Goal: Information Seeking & Learning: Learn about a topic

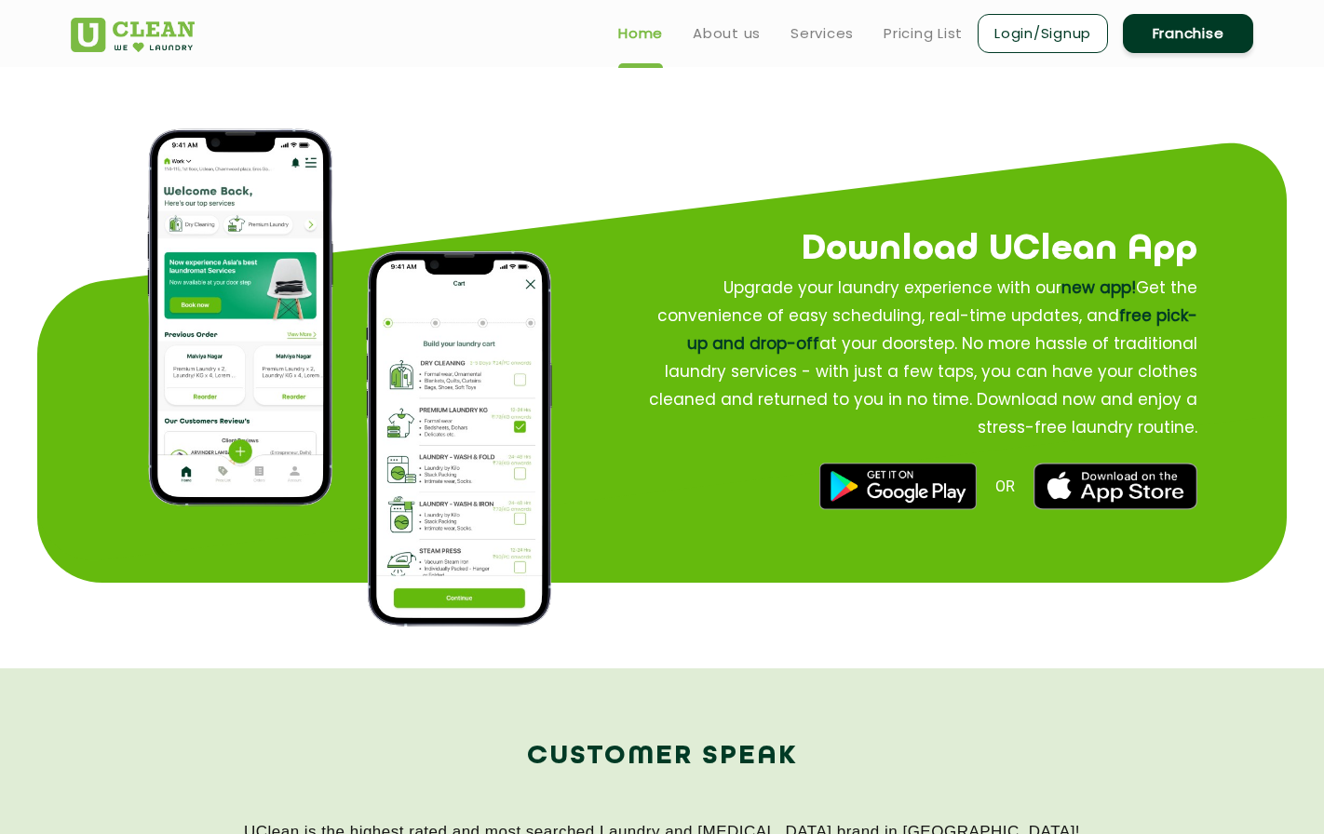
scroll to position [2141, 0]
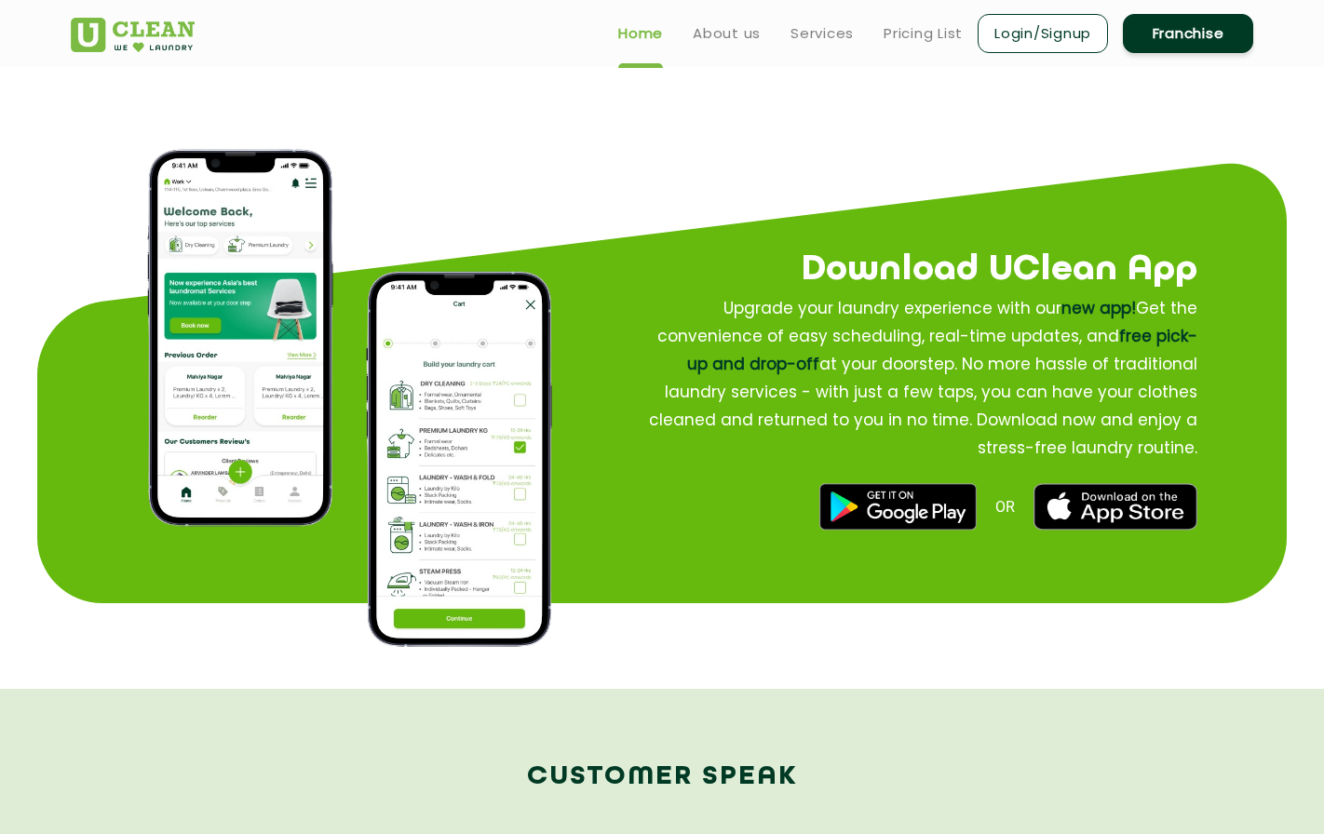
click at [1250, 341] on div "Download UClean App Upgrade your laundry experience with our new app! Get the c…" at bounding box center [914, 364] width 706 height 411
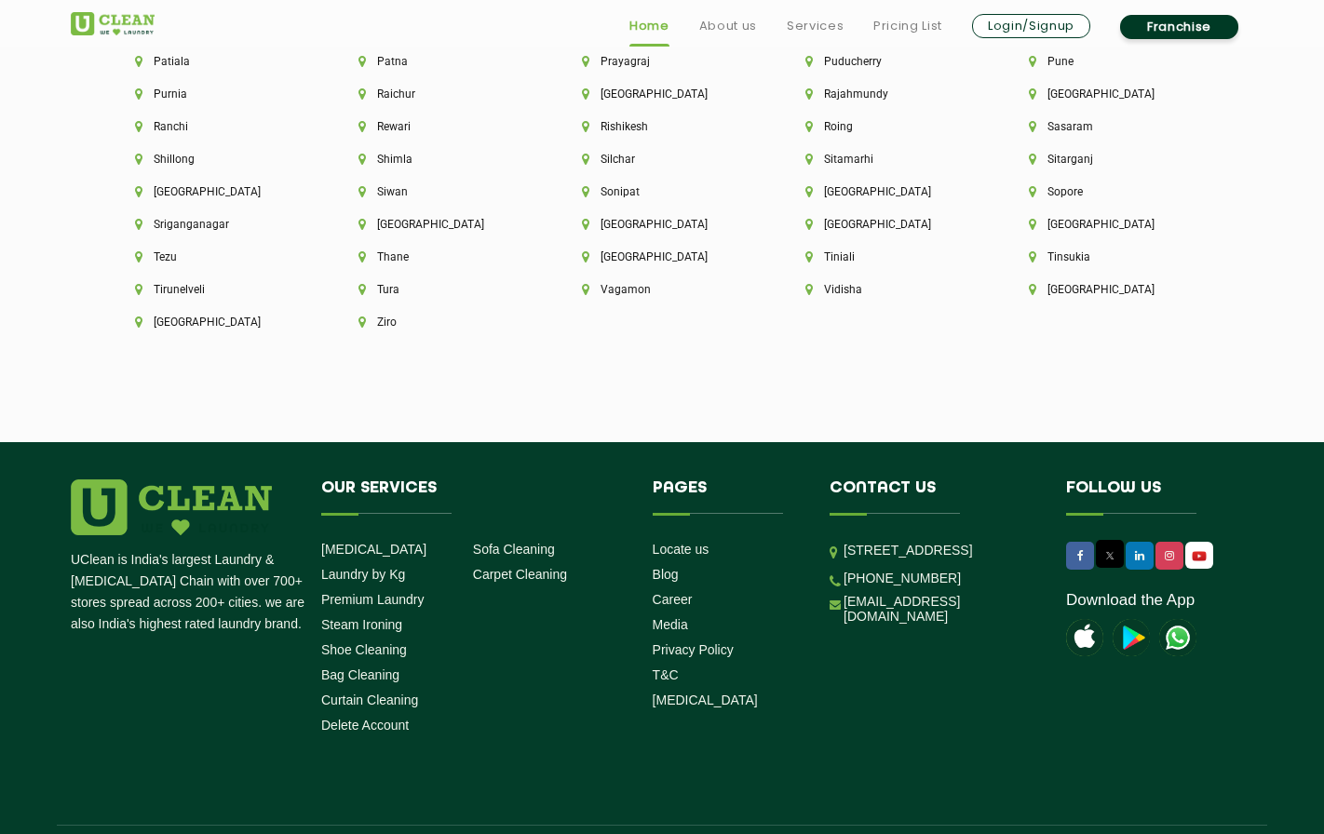
scroll to position [5084, 0]
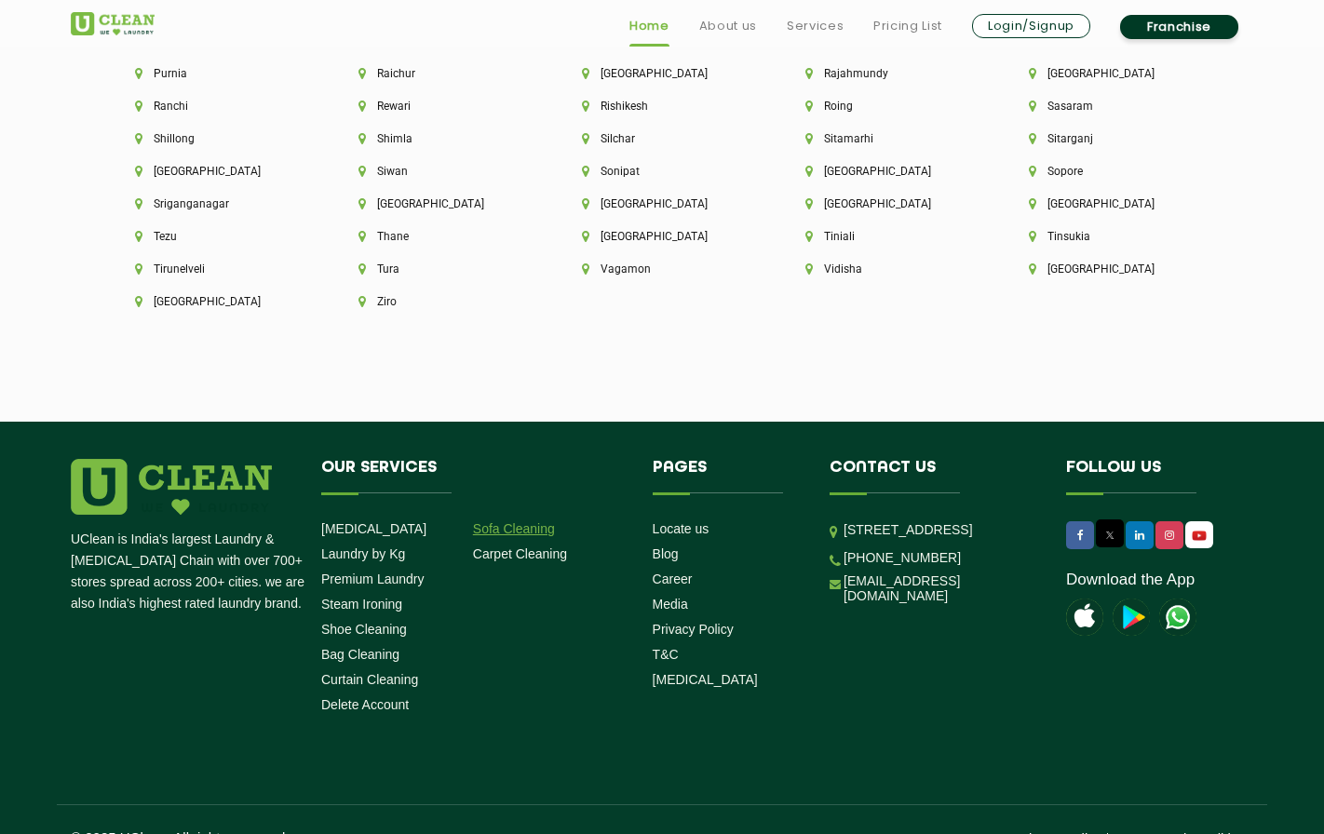
click at [521, 521] on link "Sofa Cleaning" at bounding box center [514, 528] width 82 height 15
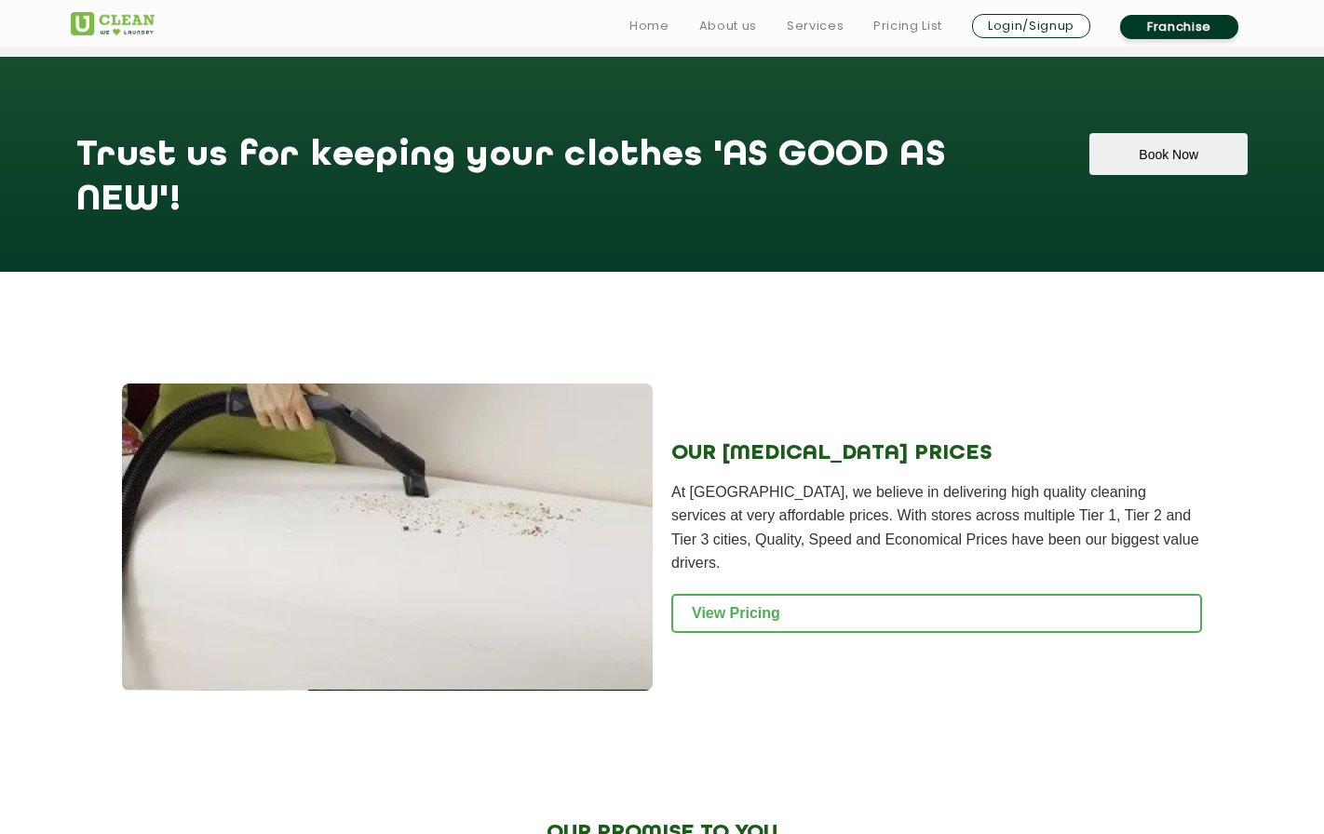
scroll to position [1955, 0]
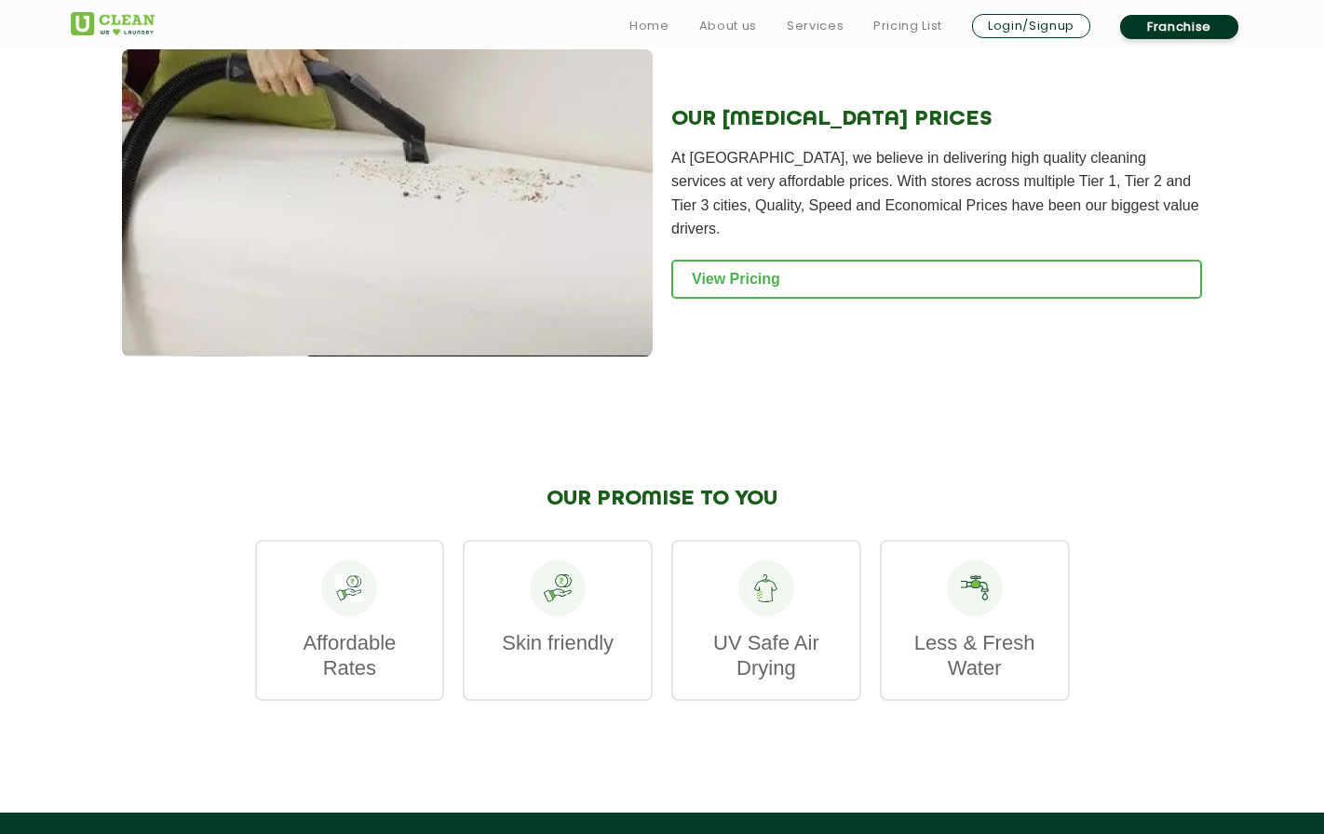
scroll to position [2383, 0]
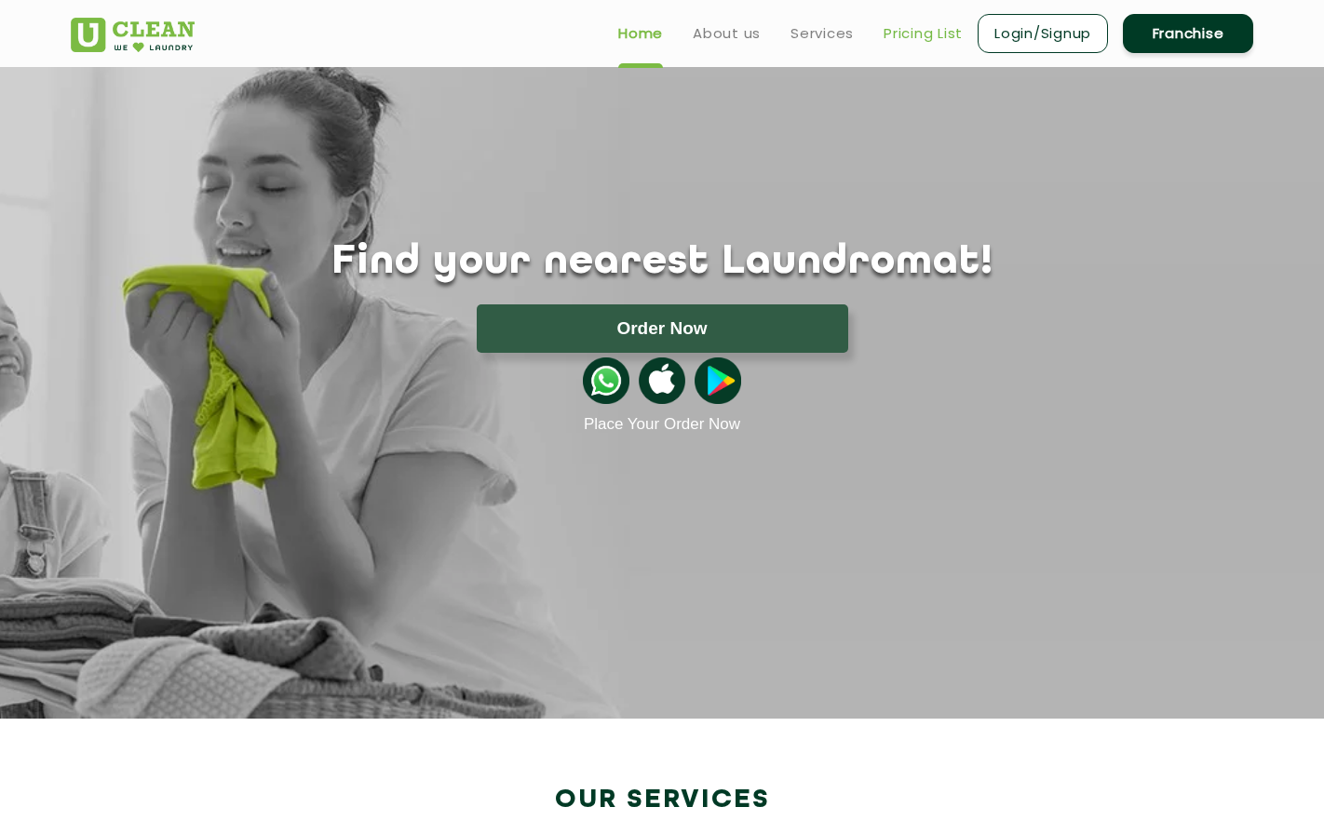
click at [936, 34] on link "Pricing List" at bounding box center [922, 33] width 79 height 22
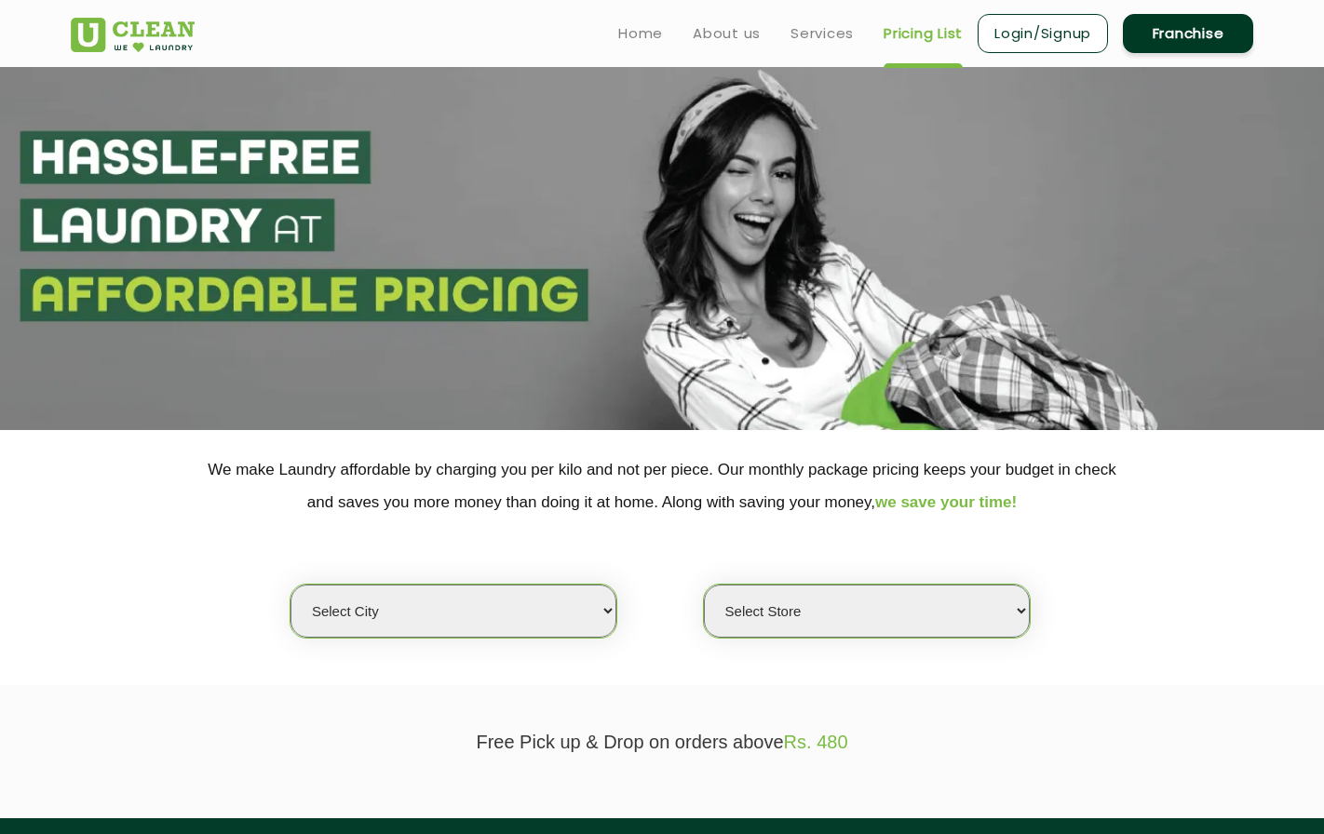
select select "0"
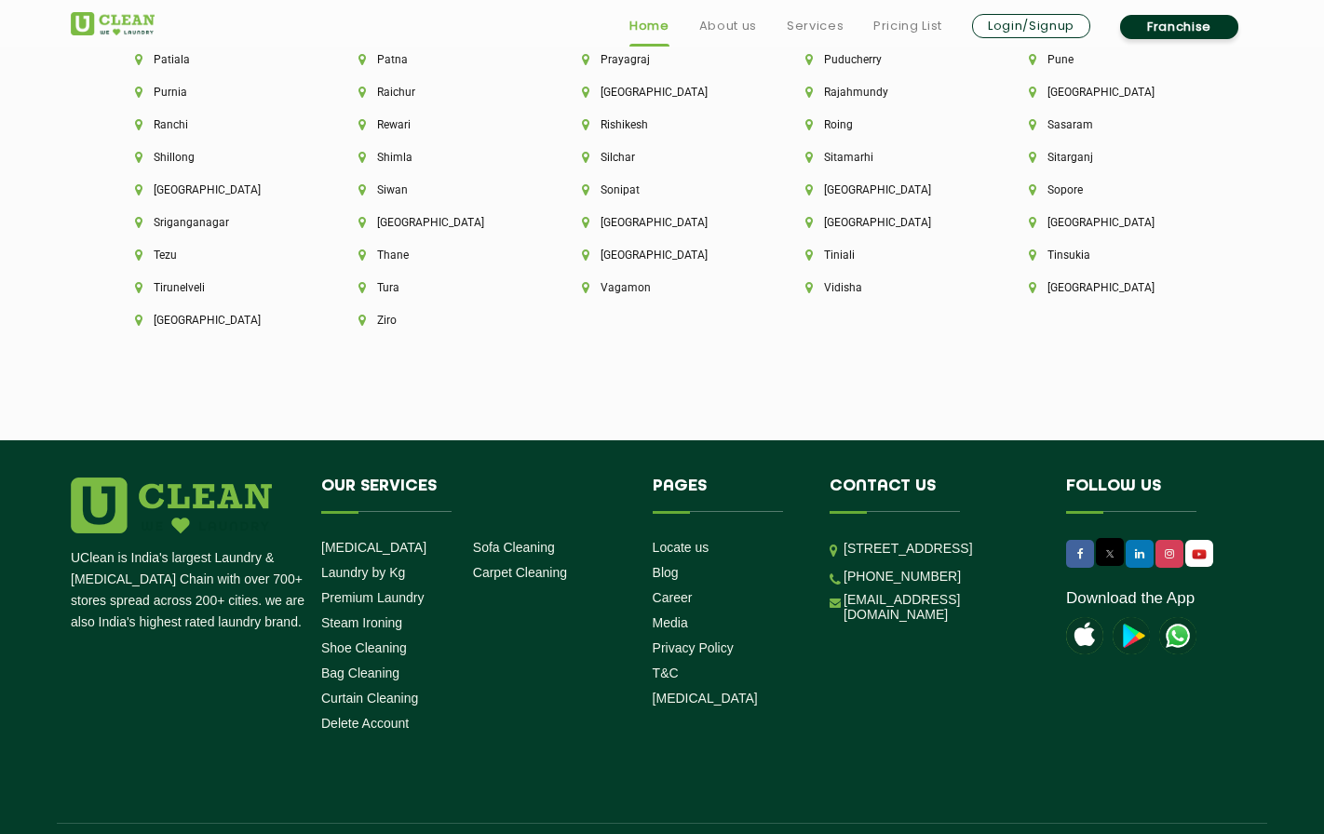
scroll to position [5084, 0]
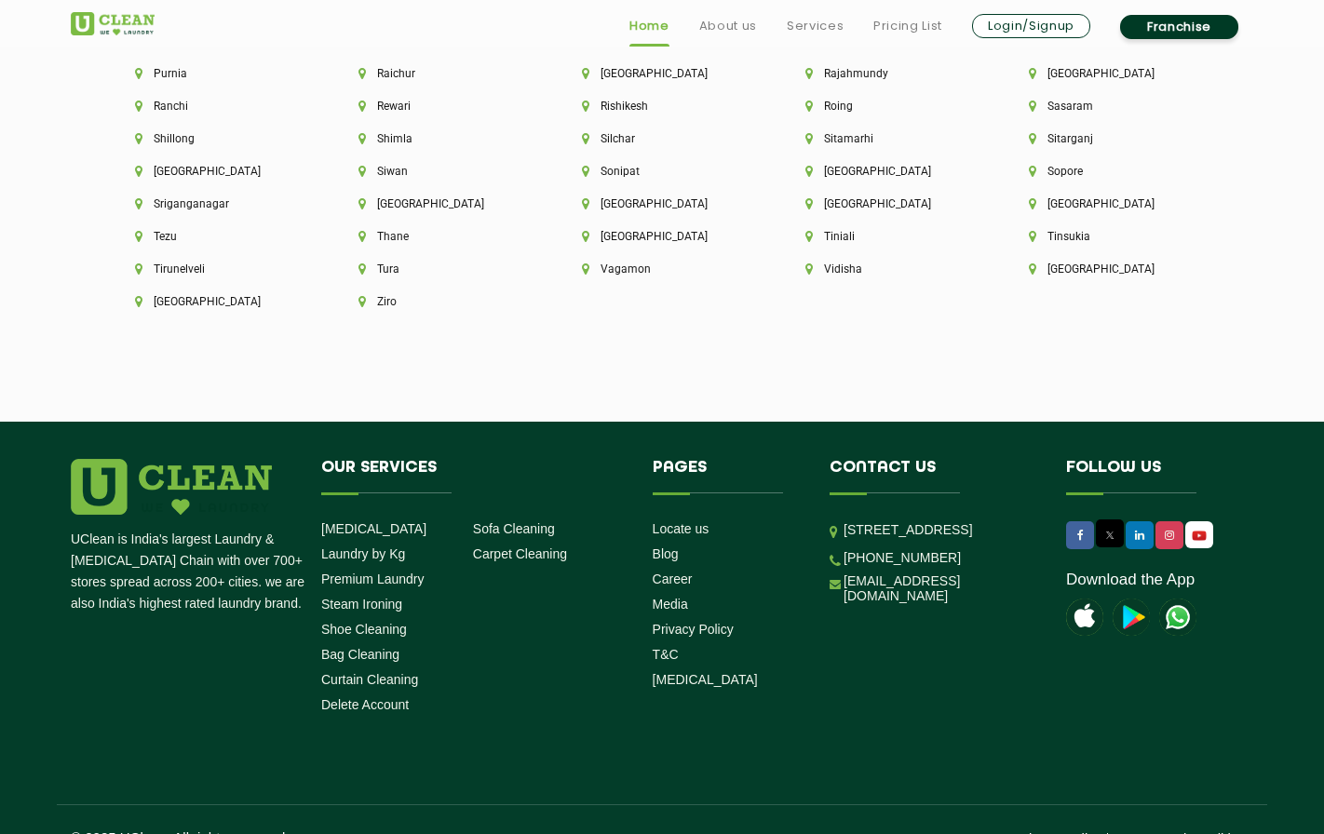
click at [195, 459] on img at bounding box center [171, 487] width 201 height 56
